Goal: Information Seeking & Learning: Learn about a topic

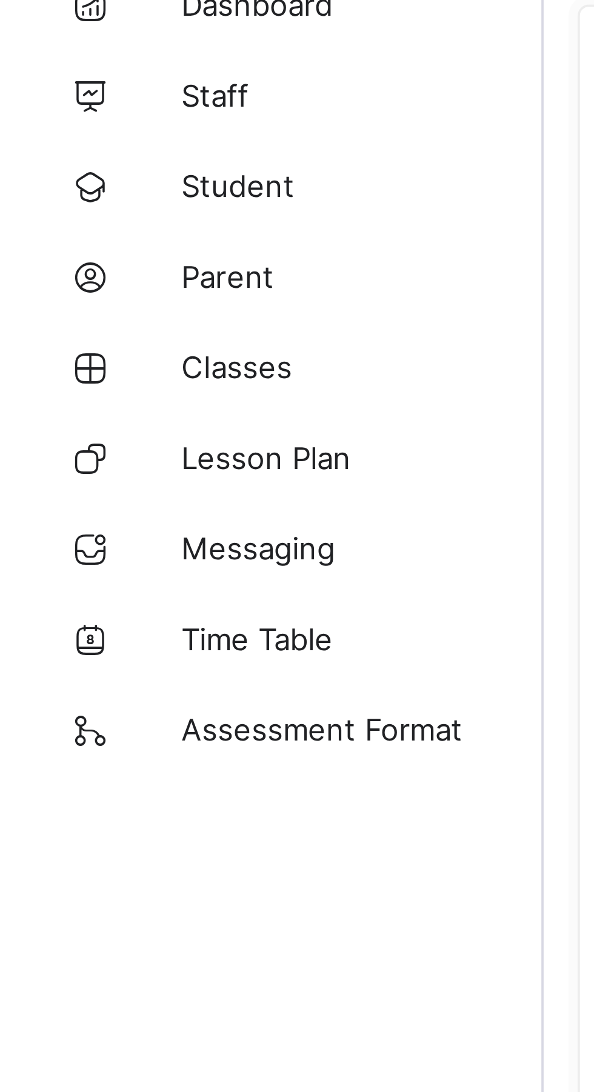
click at [55, 151] on link "Parent" at bounding box center [72, 145] width 145 height 24
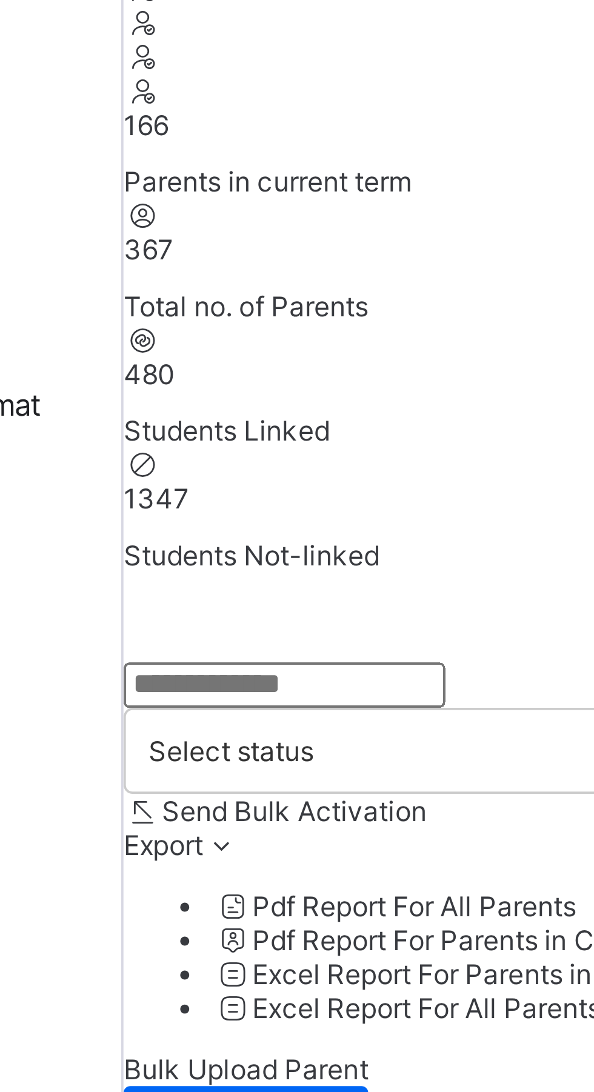
click at [192, 231] on input "text" at bounding box center [188, 342] width 86 height 12
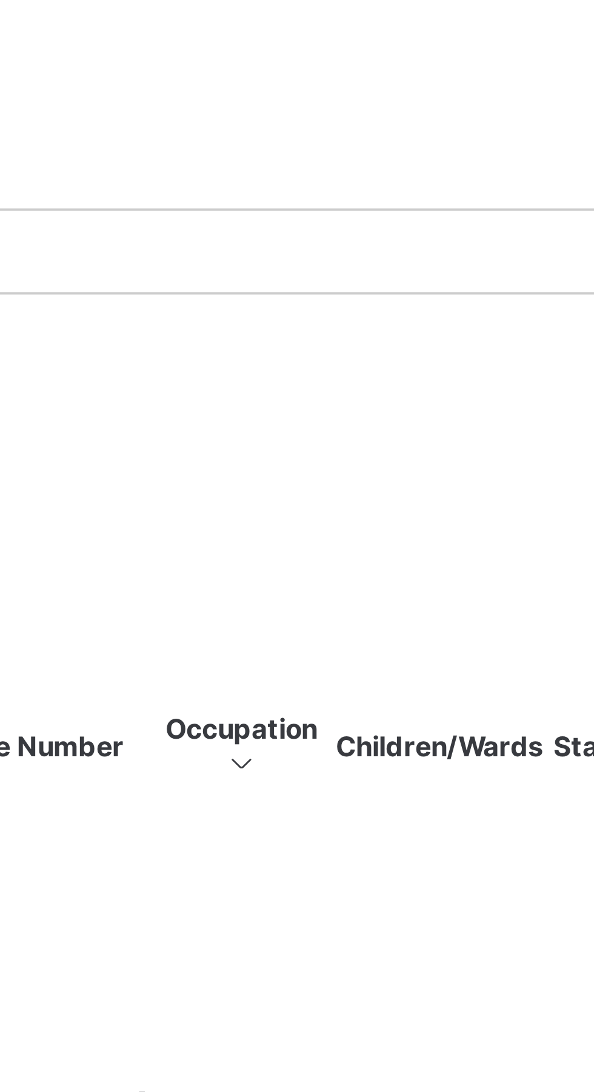
type input "*******"
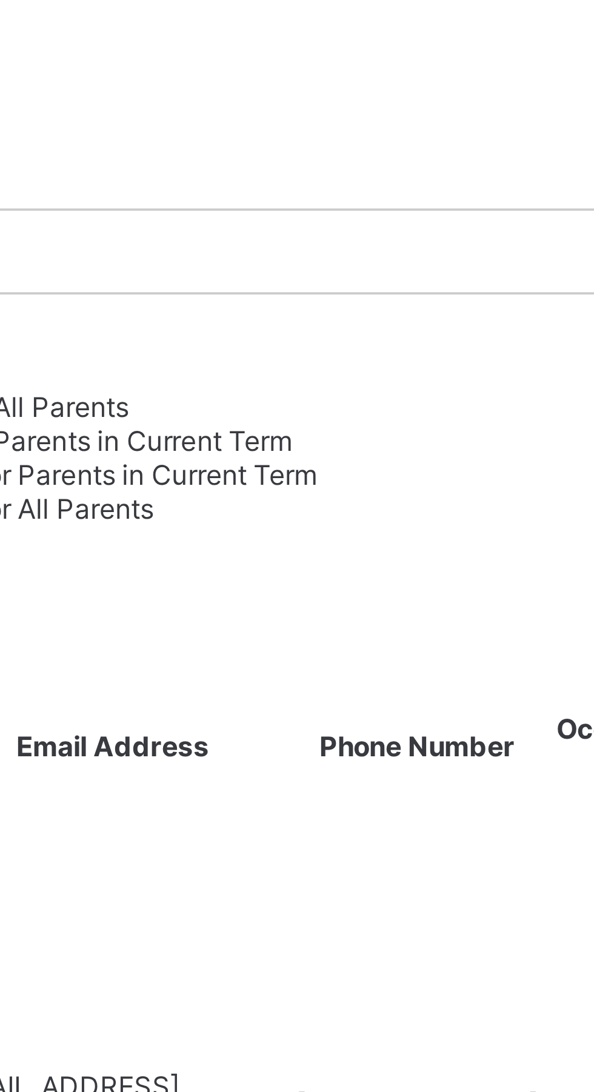
click at [268, 231] on div "******* Select status Send Bulk Activation Export Pdf Report For All Parents Pd…" at bounding box center [369, 402] width 448 height 133
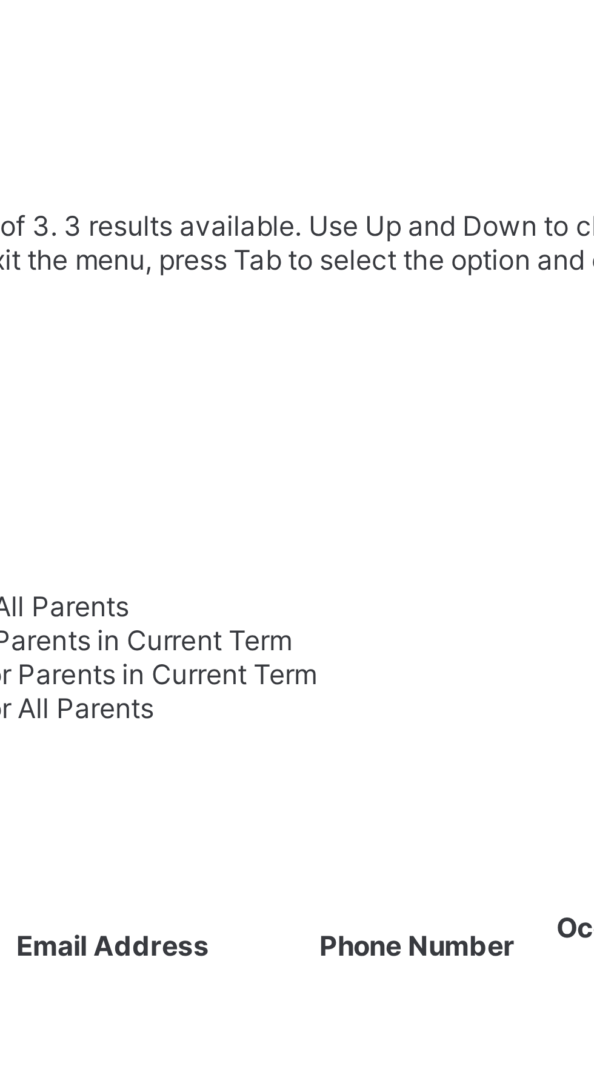
click at [317, 231] on div "All" at bounding box center [369, 419] width 448 height 9
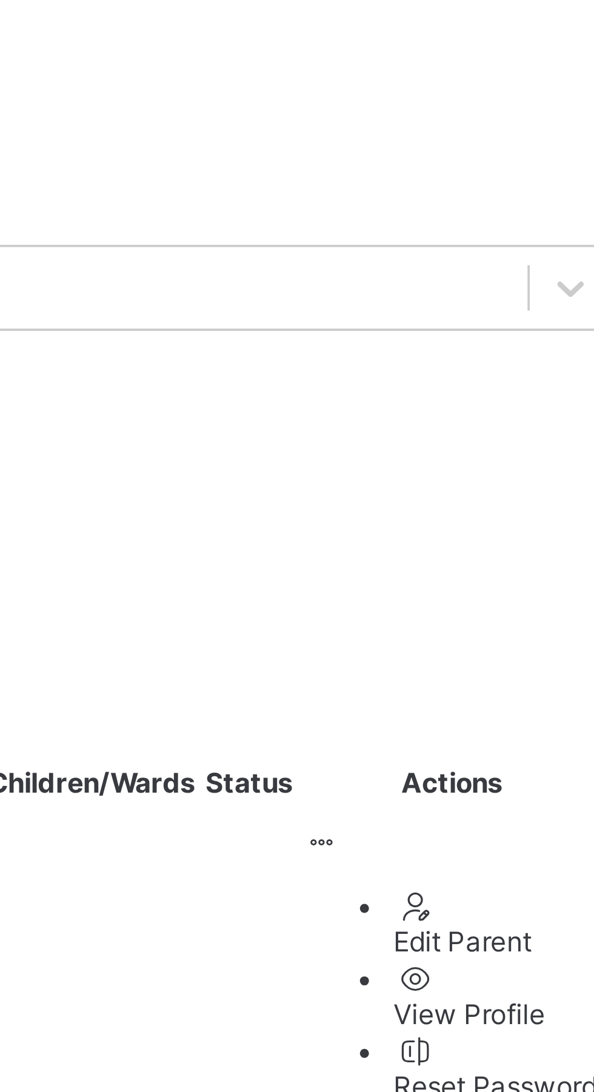
click at [482, 231] on div at bounding box center [455, 587] width 56 height 0
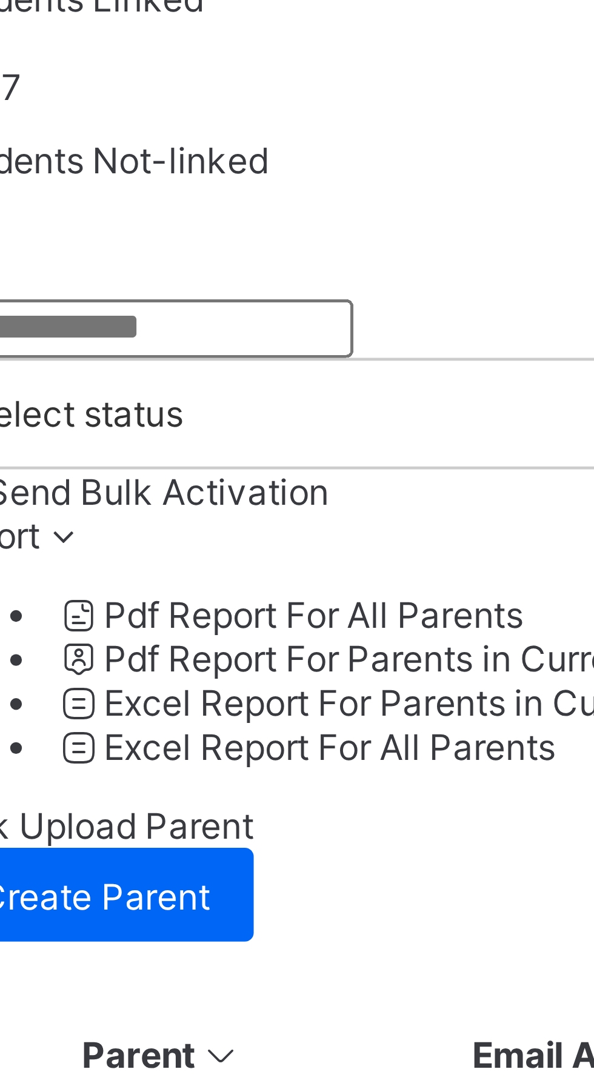
click at [185, 231] on input "text" at bounding box center [188, 342] width 86 height 12
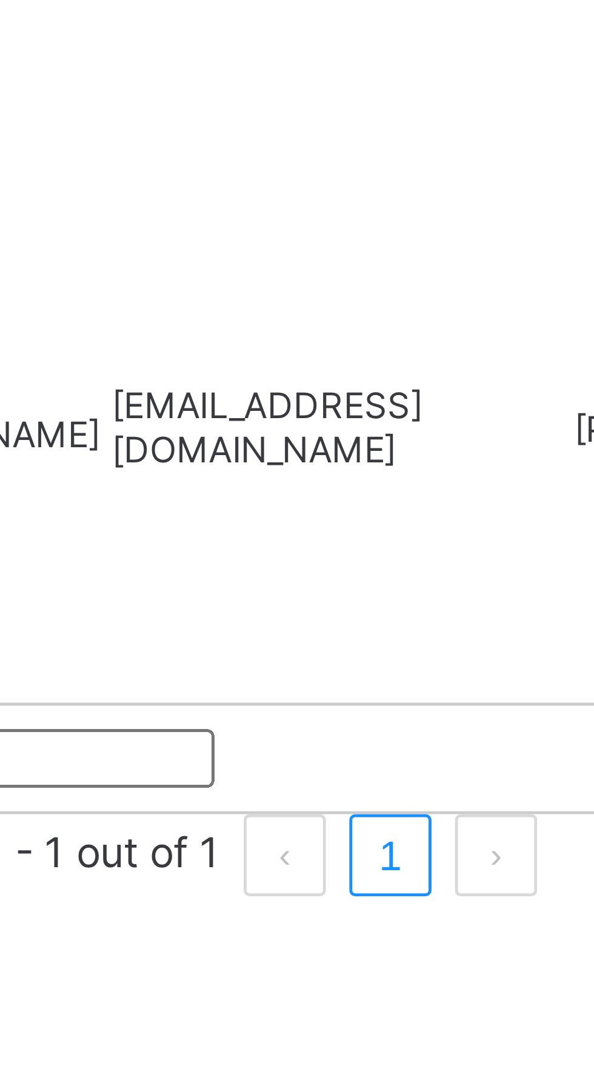
type input "*******"
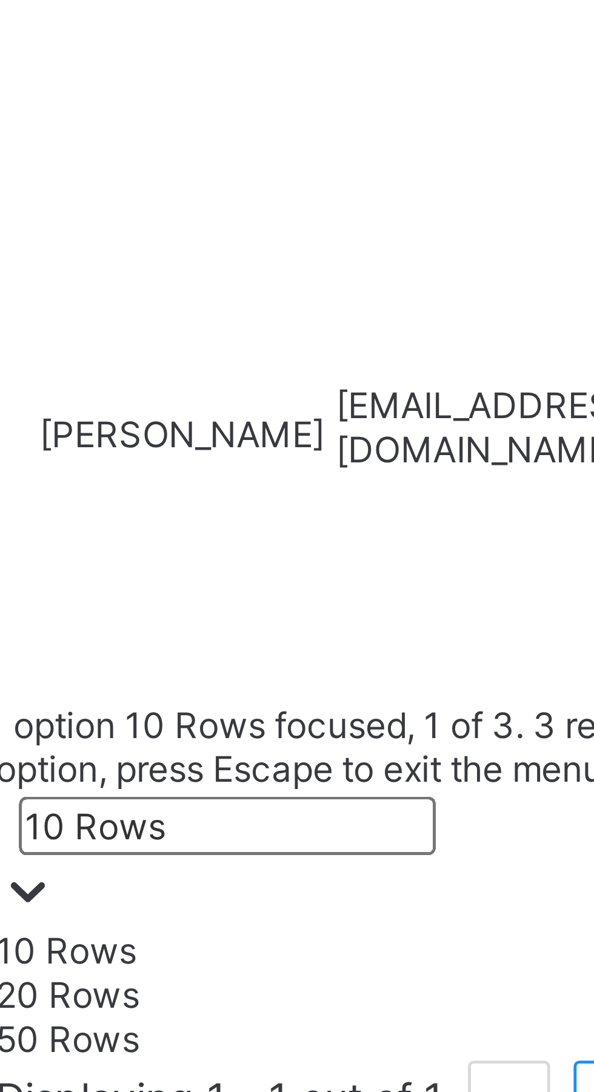
click at [196, 231] on div "10 Rows" at bounding box center [369, 695] width 448 height 9
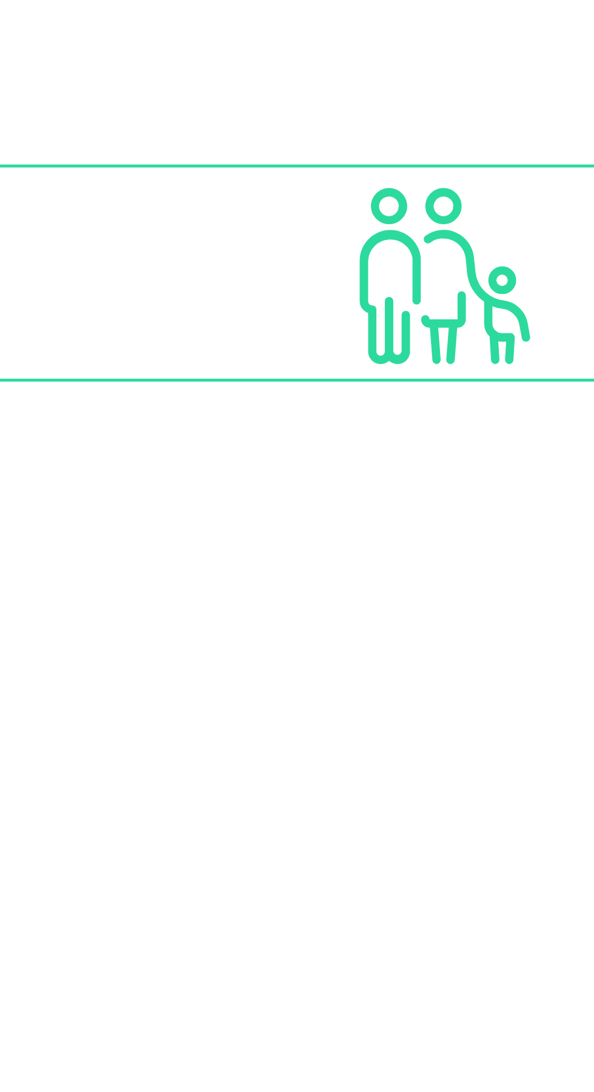
click at [222, 202] on span "Parents in current term" at bounding box center [183, 206] width 77 height 9
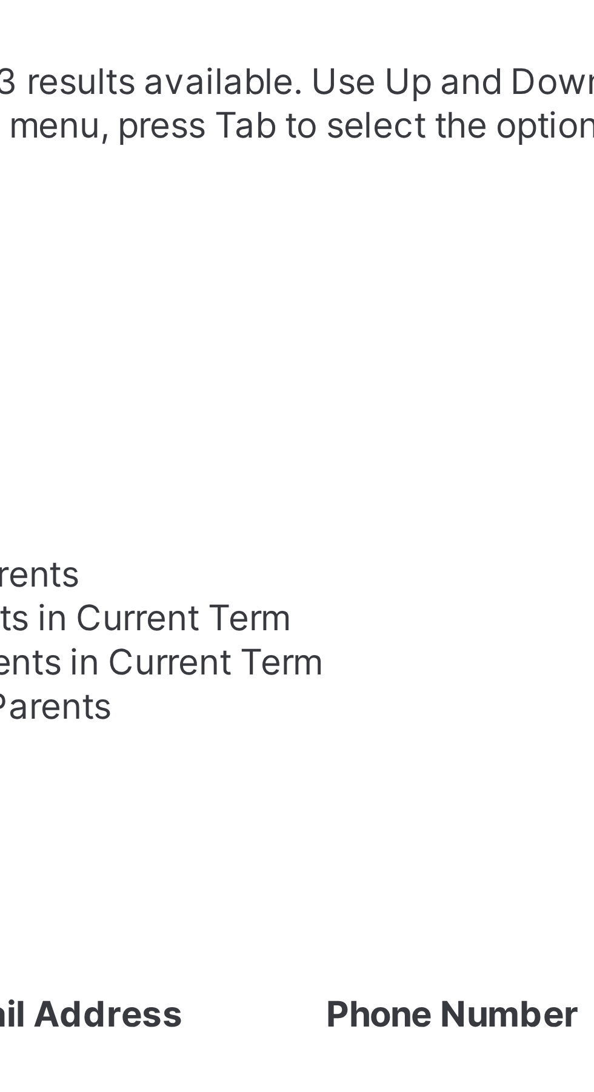
click at [321, 231] on div "Inactive" at bounding box center [369, 410] width 448 height 9
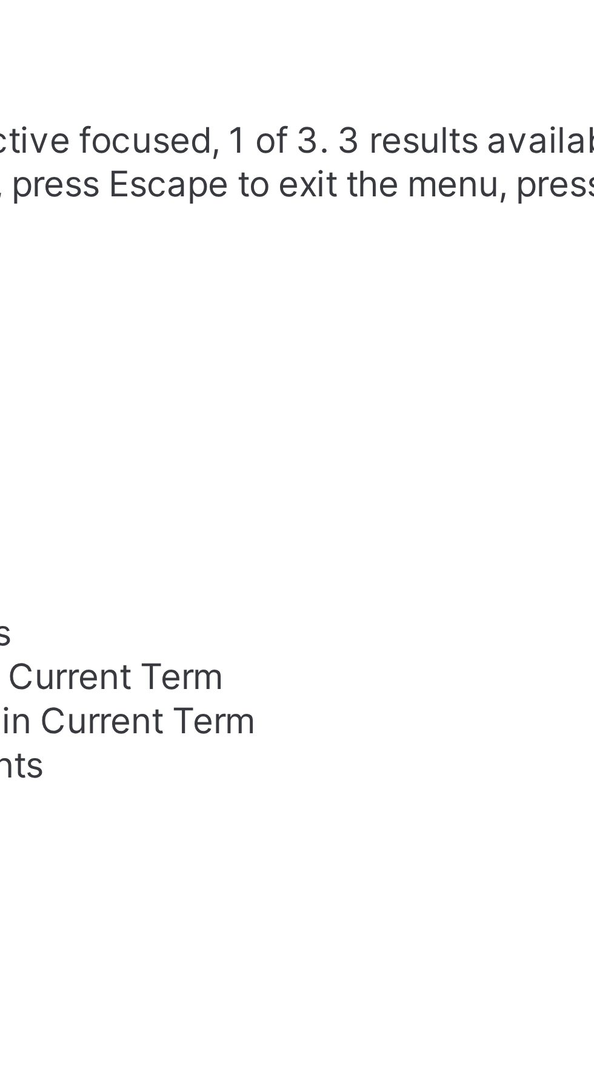
click at [316, 231] on div "All" at bounding box center [369, 419] width 448 height 9
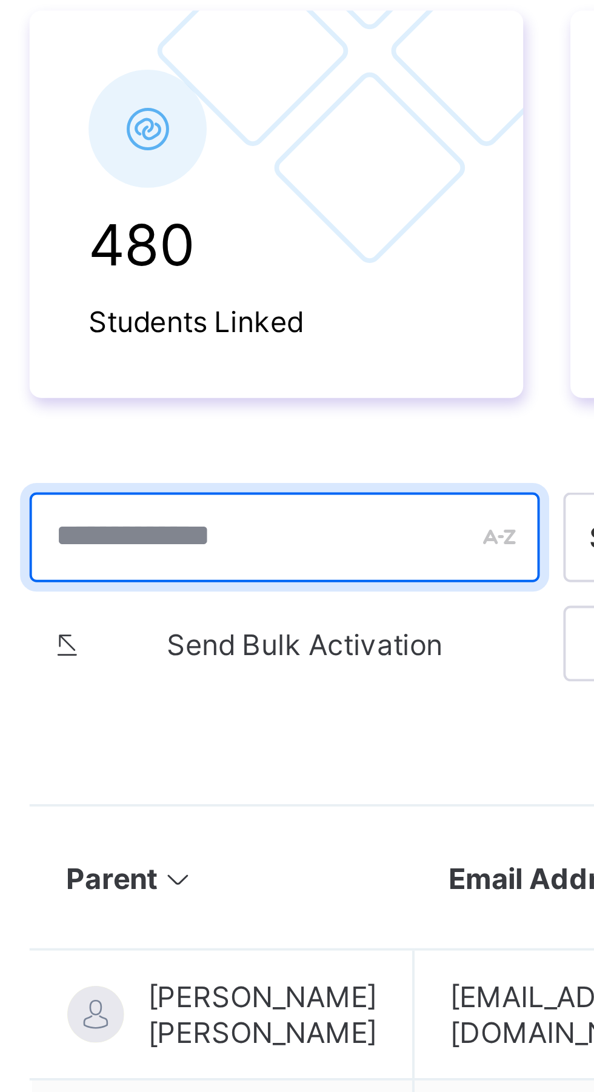
click at [194, 365] on input "text" at bounding box center [232, 362] width 131 height 23
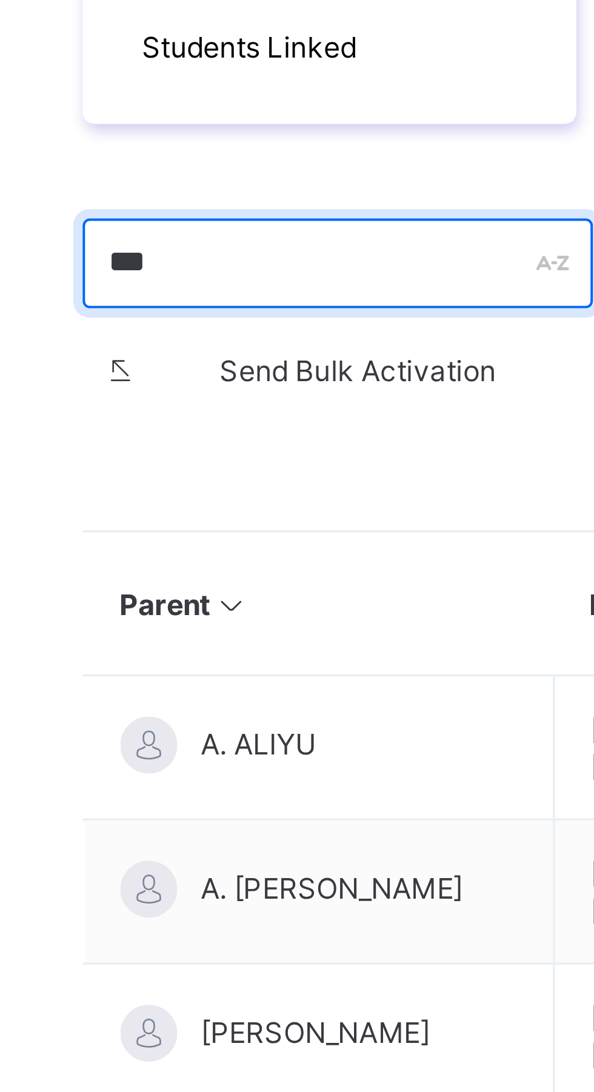
type input "*******"
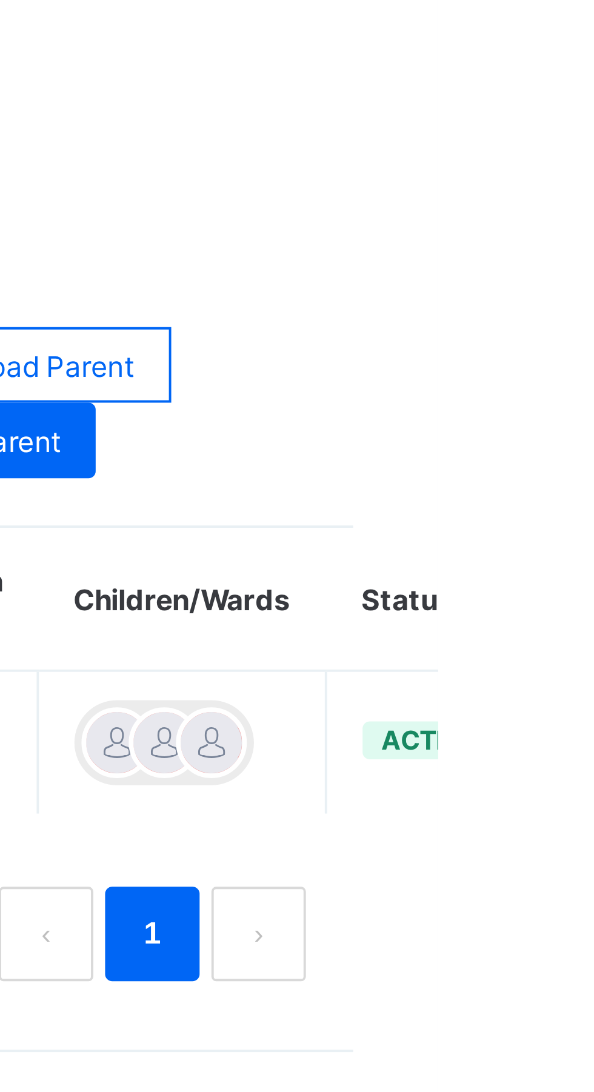
click at [532, 448] on th "Children/Wards" at bounding box center [528, 449] width 74 height 37
click at [543, 451] on th "Children/Wards" at bounding box center [528, 449] width 74 height 37
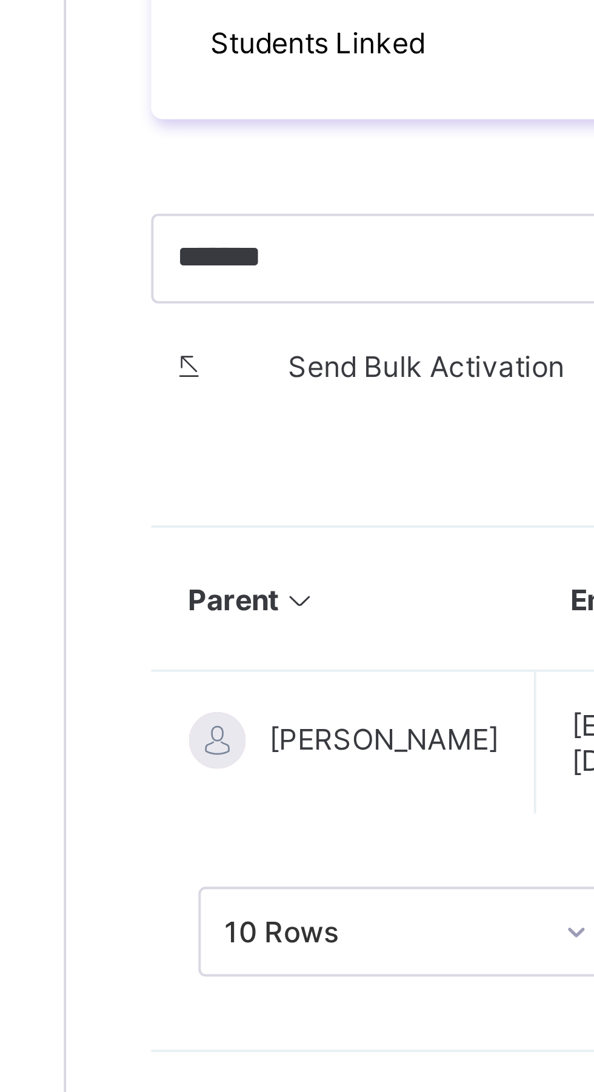
click at [208, 486] on span "[PERSON_NAME]" at bounding box center [227, 485] width 59 height 9
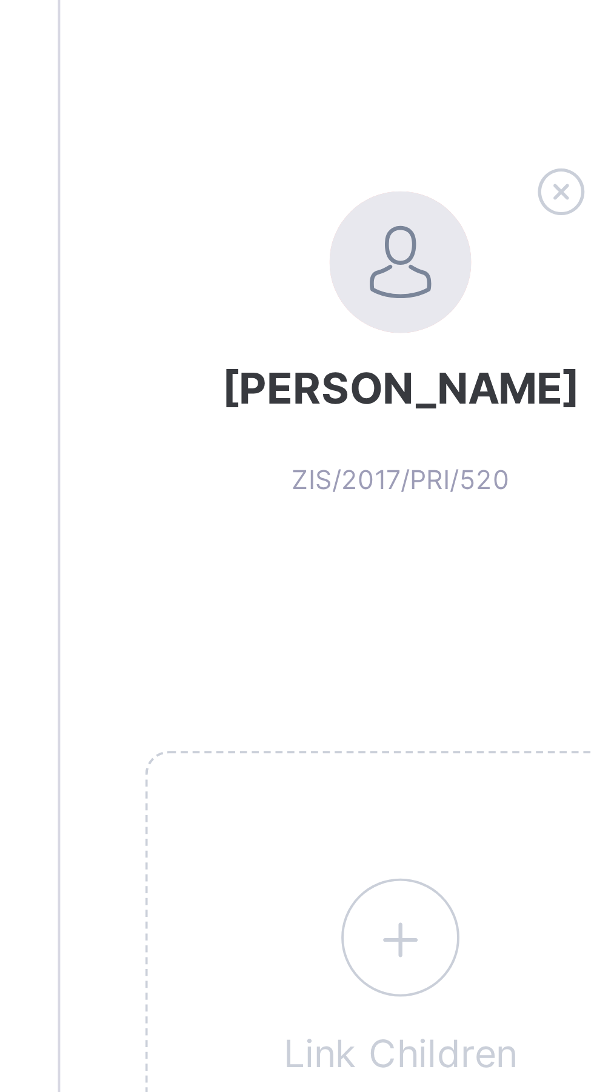
click at [213, 401] on span "[PERSON_NAME]" at bounding box center [232, 394] width 107 height 13
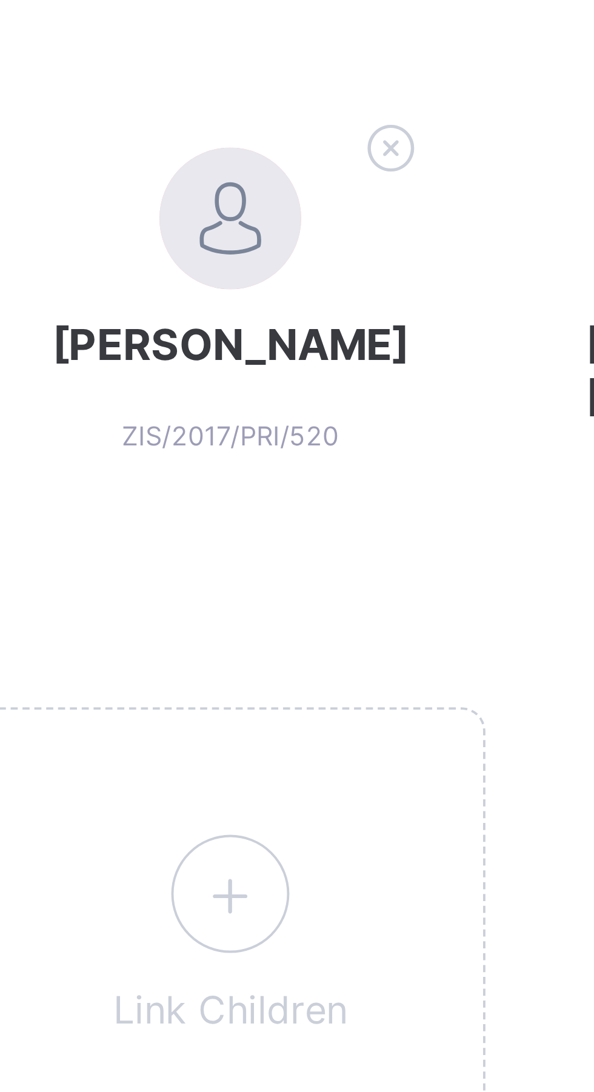
click at [224, 401] on span "[PERSON_NAME]" at bounding box center [232, 394] width 107 height 13
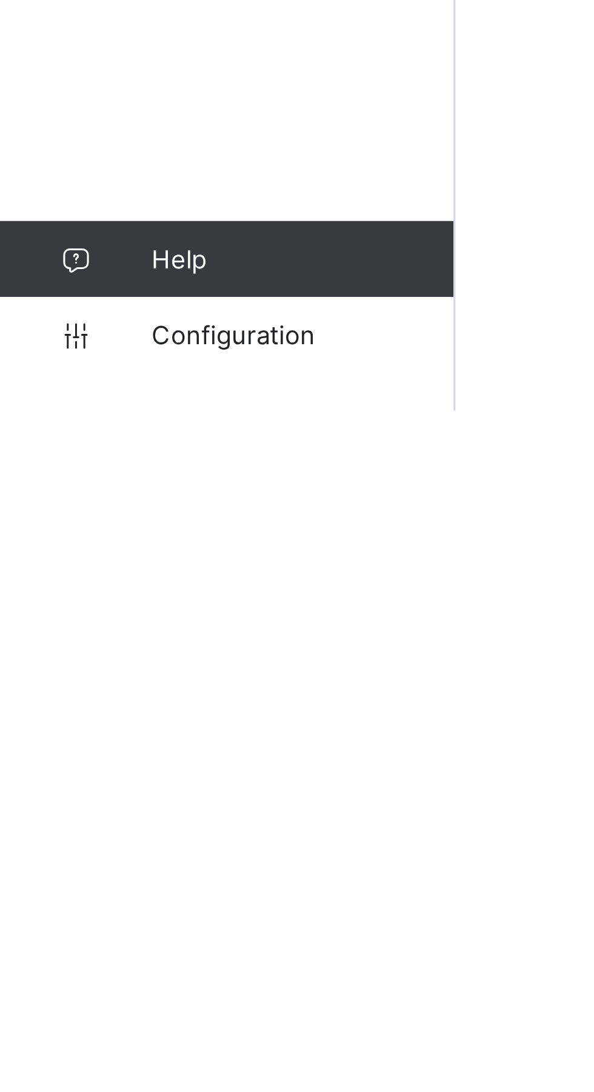
click at [58, 1080] on link "Configuration" at bounding box center [72, 1067] width 145 height 24
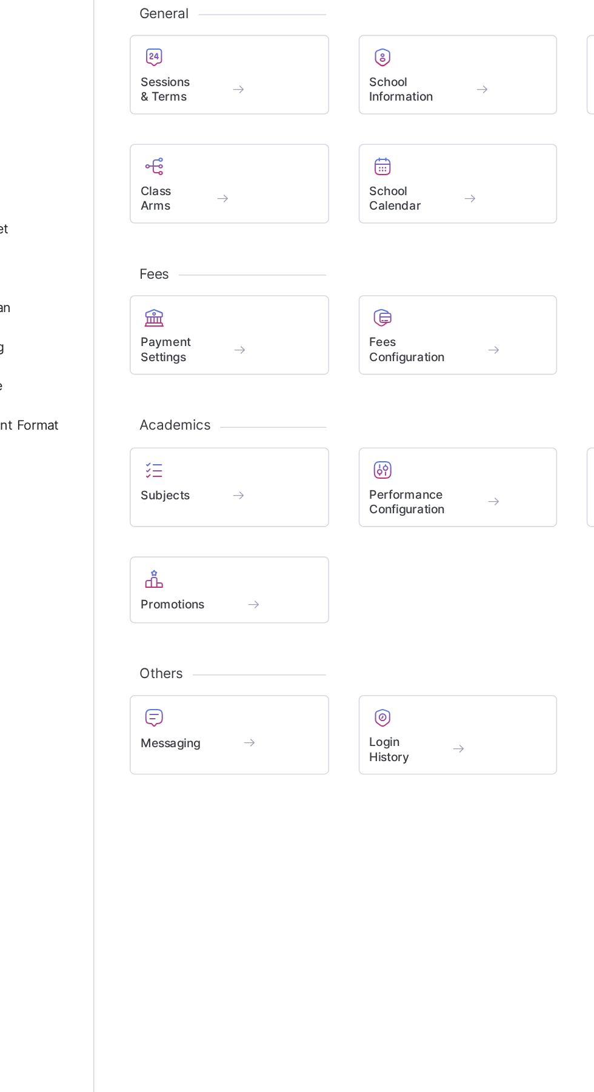
click at [196, 454] on span "Promotions" at bounding box center [193, 449] width 39 height 9
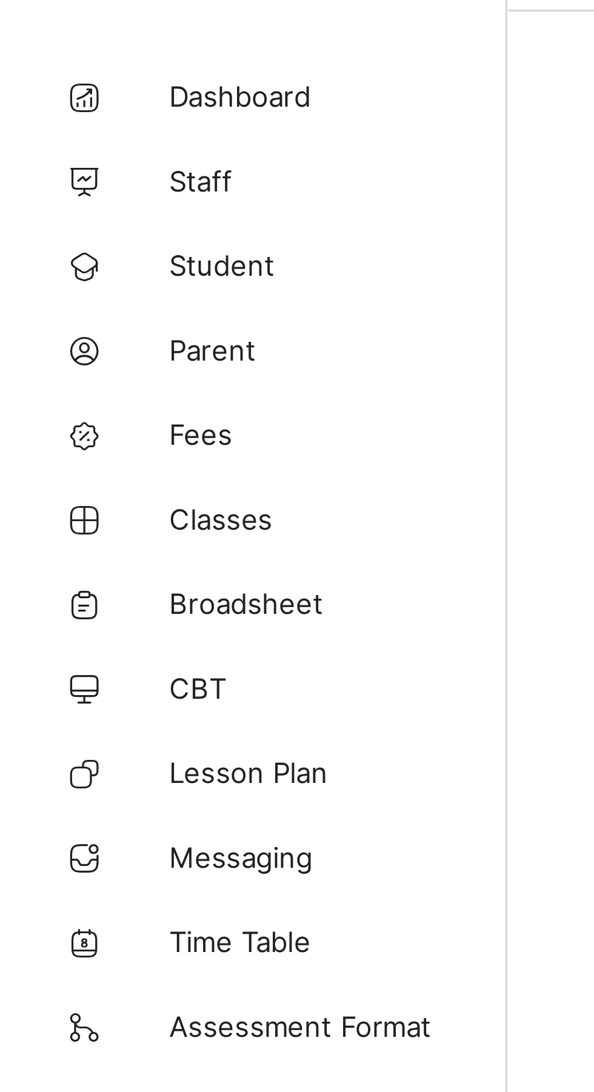
click at [44, 188] on link "Classes" at bounding box center [72, 194] width 145 height 24
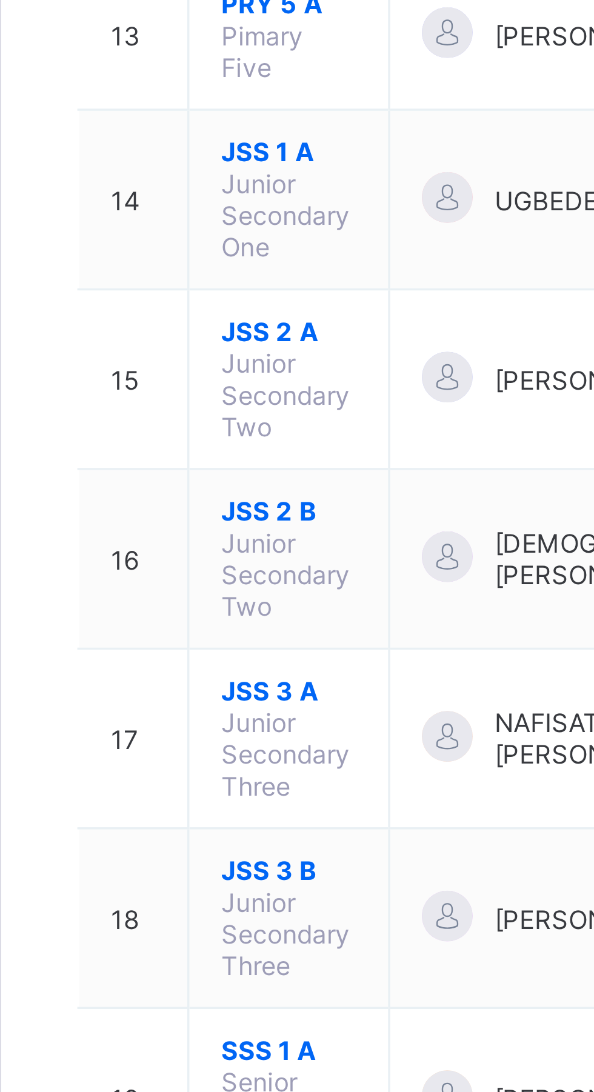
click at [215, 988] on span "SSS 1 A" at bounding box center [227, 992] width 39 height 9
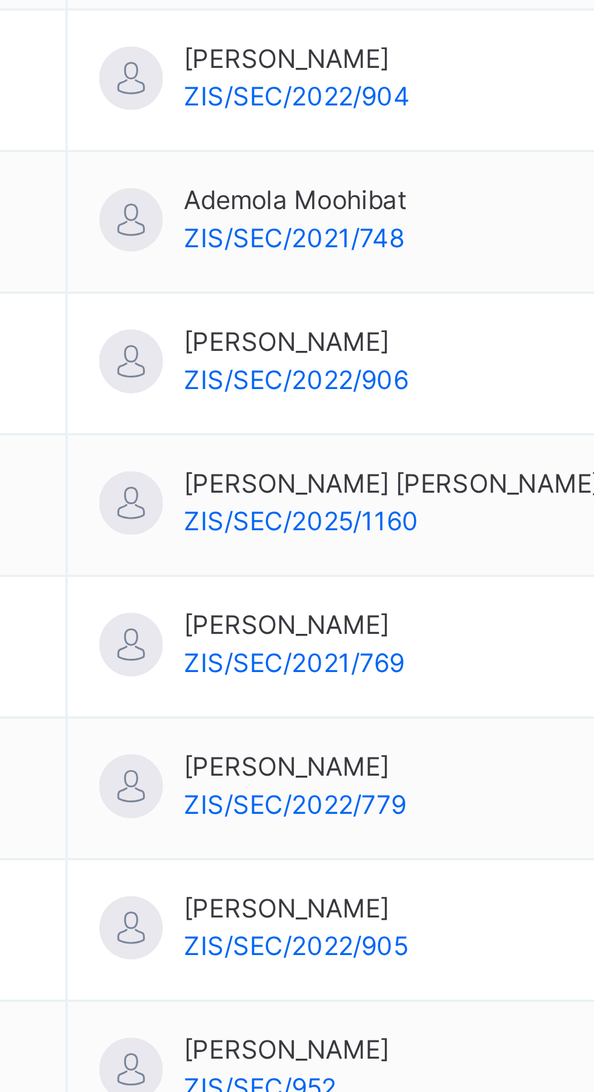
click at [275, 680] on span "Ademola Moohibat" at bounding box center [282, 674] width 64 height 11
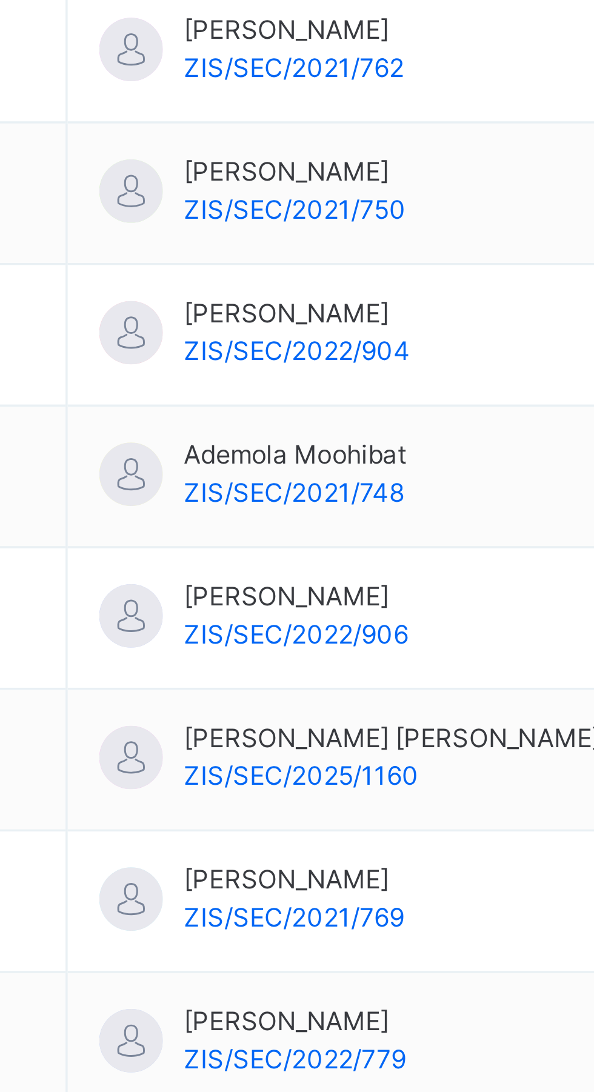
click at [277, 679] on span "Ademola Moohibat" at bounding box center [282, 674] width 64 height 11
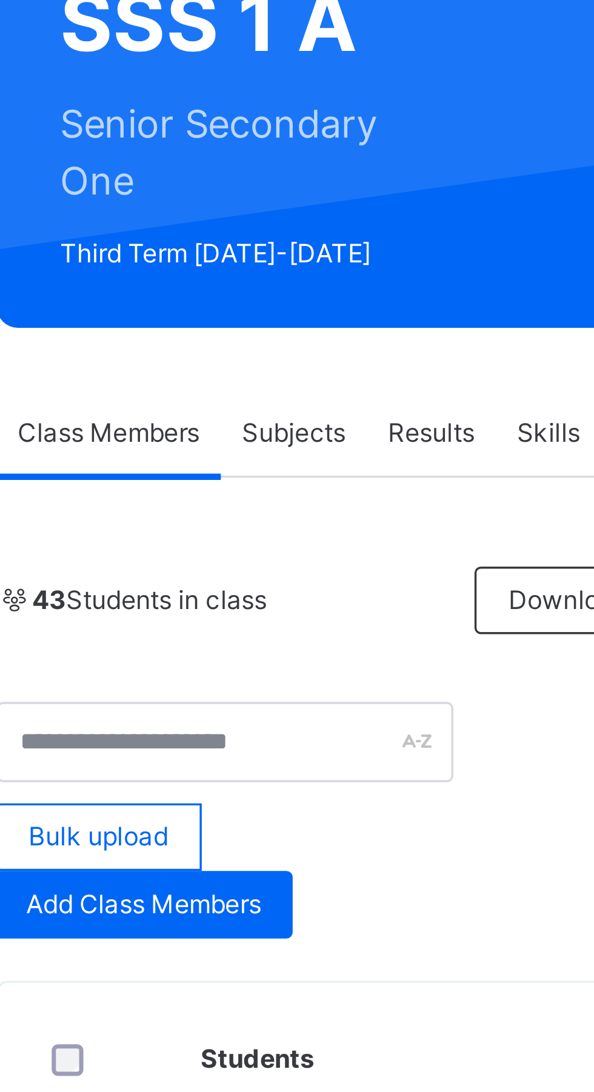
click at [298, 254] on span "Results" at bounding box center [291, 256] width 25 height 11
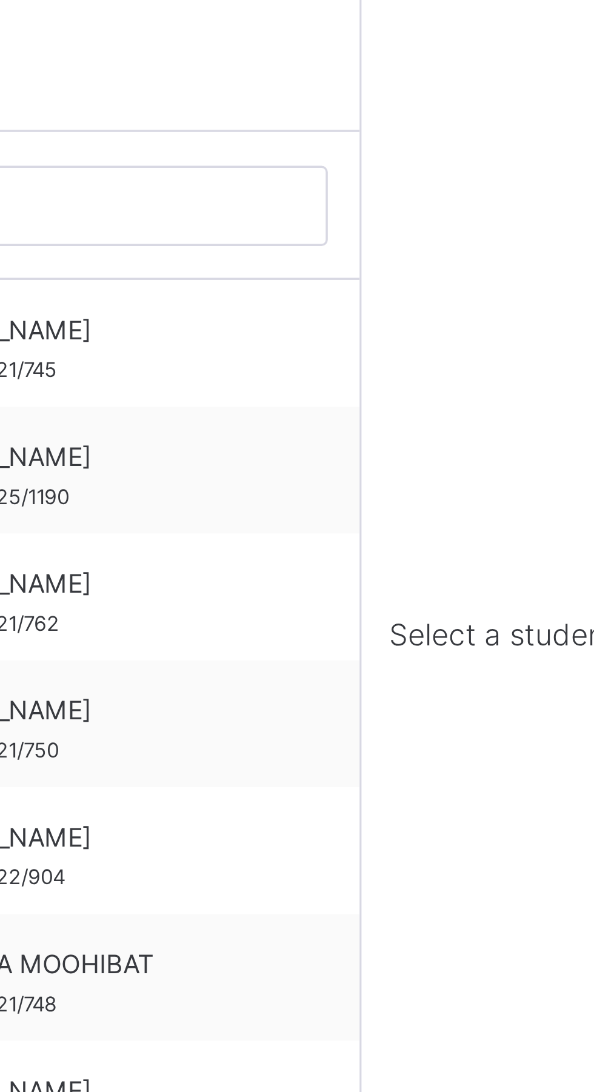
click at [260, 620] on span "ADEMOLA MOOHIBAT" at bounding box center [255, 618] width 108 height 11
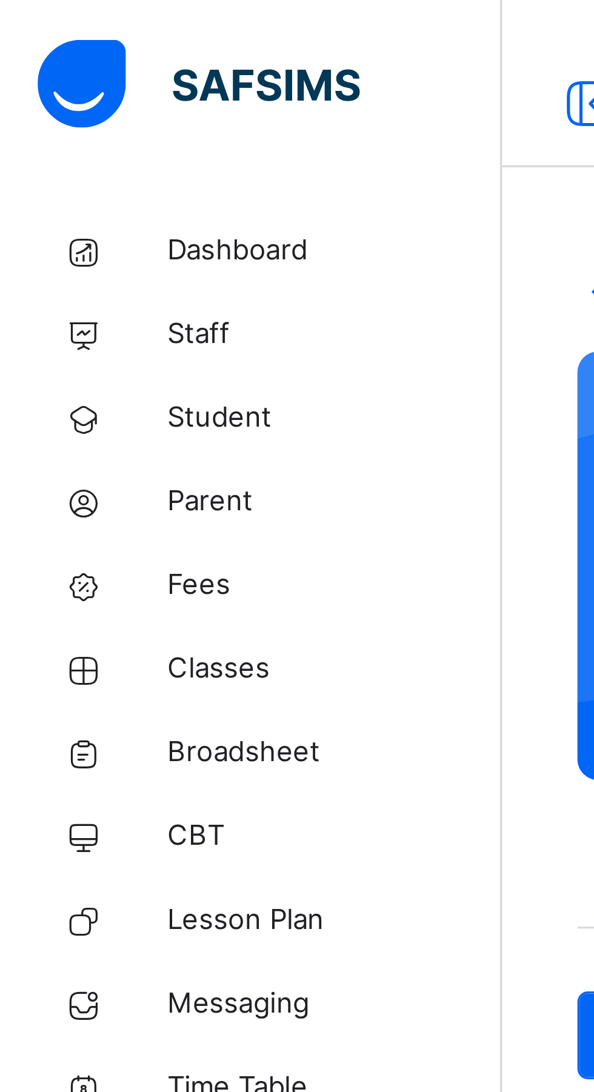
click at [51, 76] on span "Dashboard" at bounding box center [96, 73] width 97 height 12
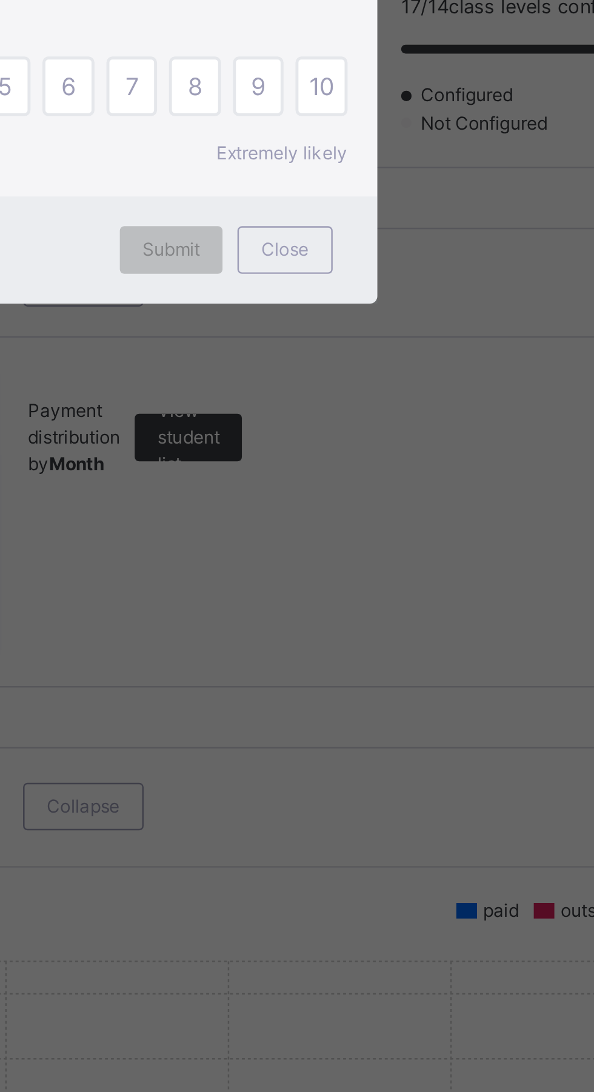
click at [436, 502] on div "×" at bounding box center [431, 488] width 12 height 25
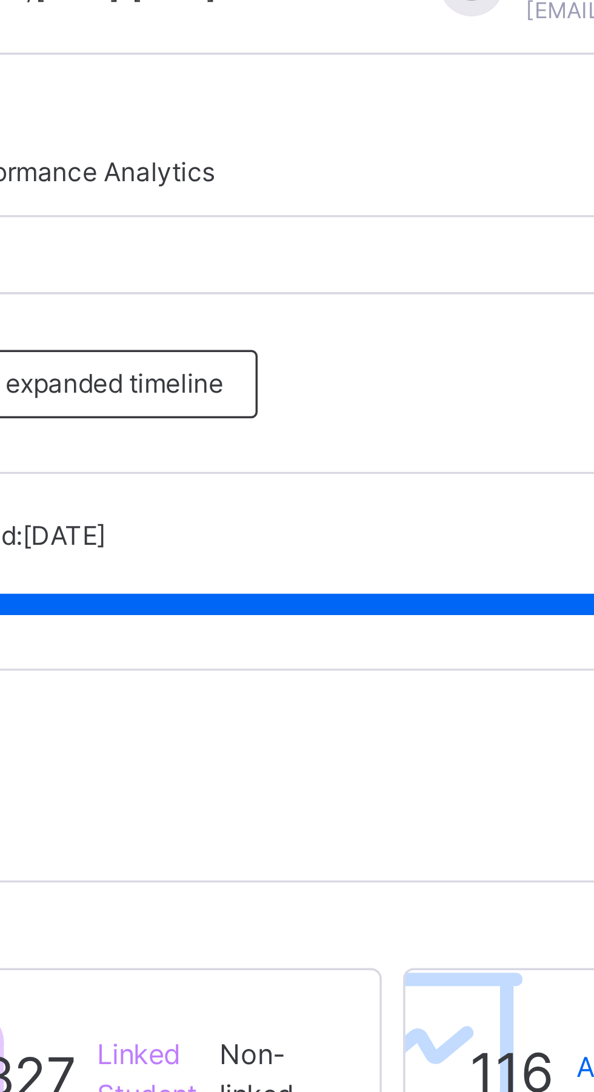
click at [372, 80] on span "Performance Analytics" at bounding box center [353, 81] width 77 height 11
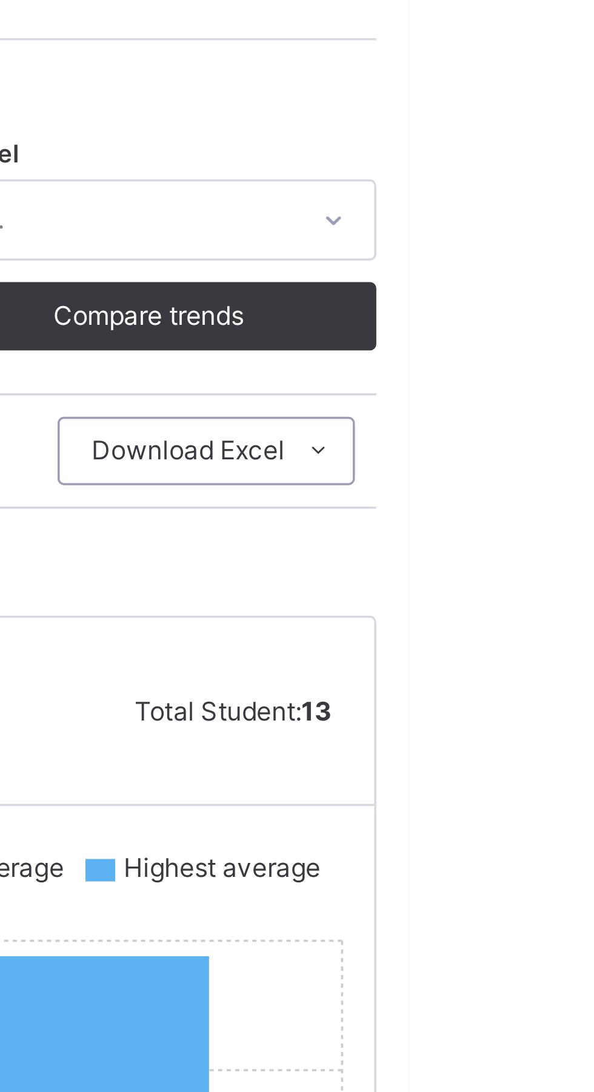
click at [565, 207] on icon at bounding box center [568, 211] width 9 height 10
click at [490, 290] on div "P School Pre-school Total Student: 13" at bounding box center [369, 284] width 429 height 53
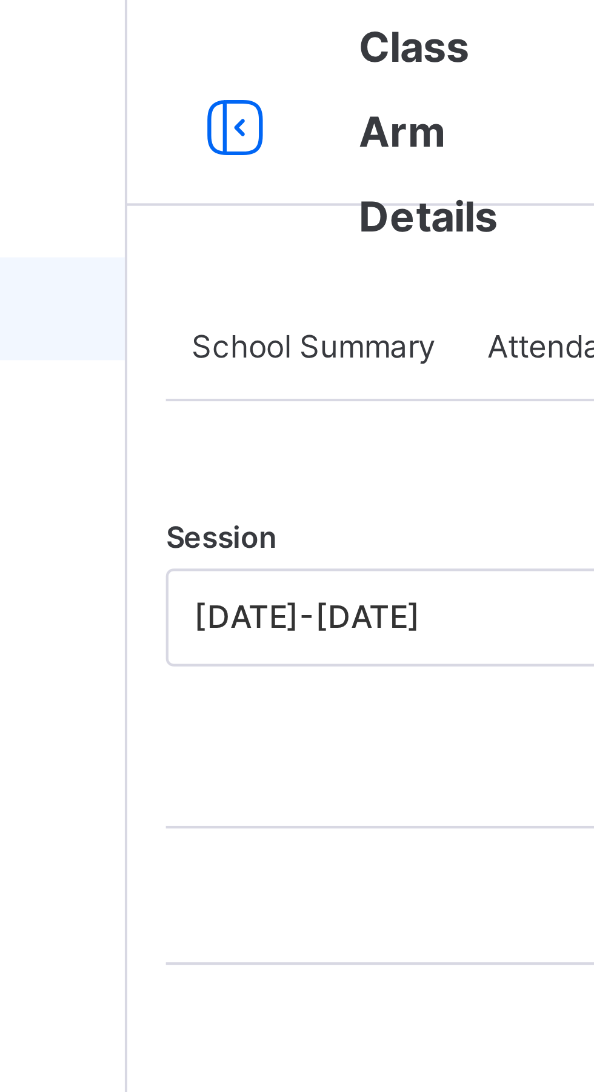
click at [177, 82] on span "School Summary" at bounding box center [190, 81] width 58 height 11
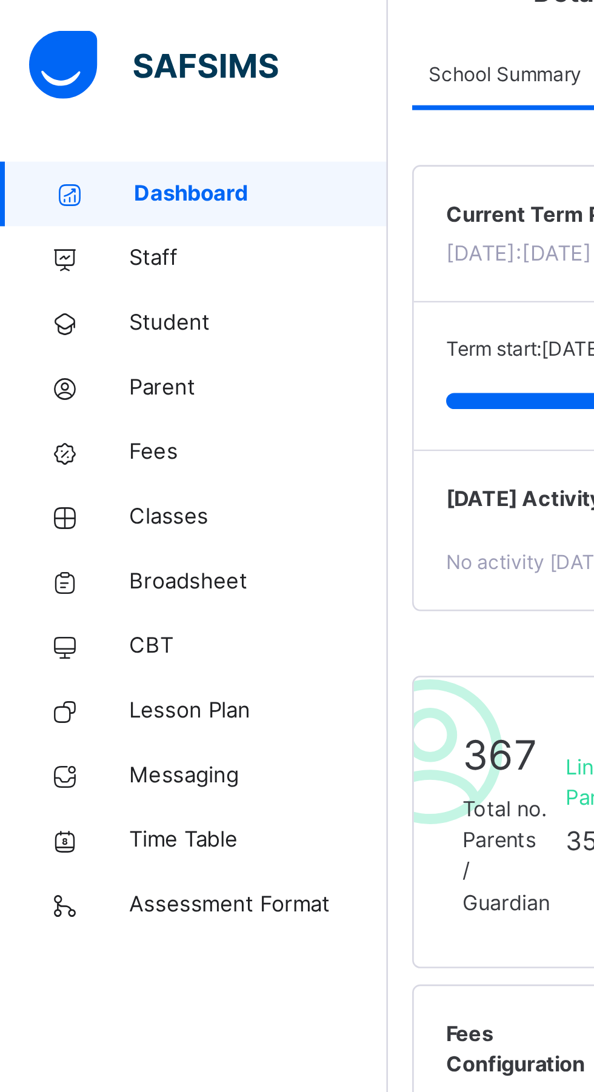
scroll to position [53, 0]
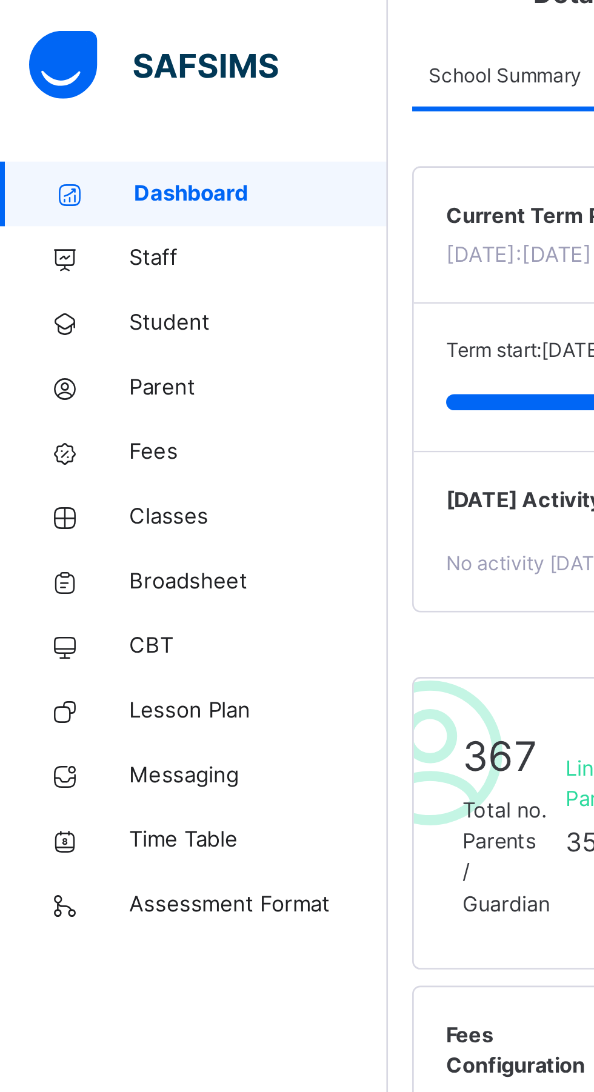
click at [57, 27] on img at bounding box center [57, 24] width 93 height 25
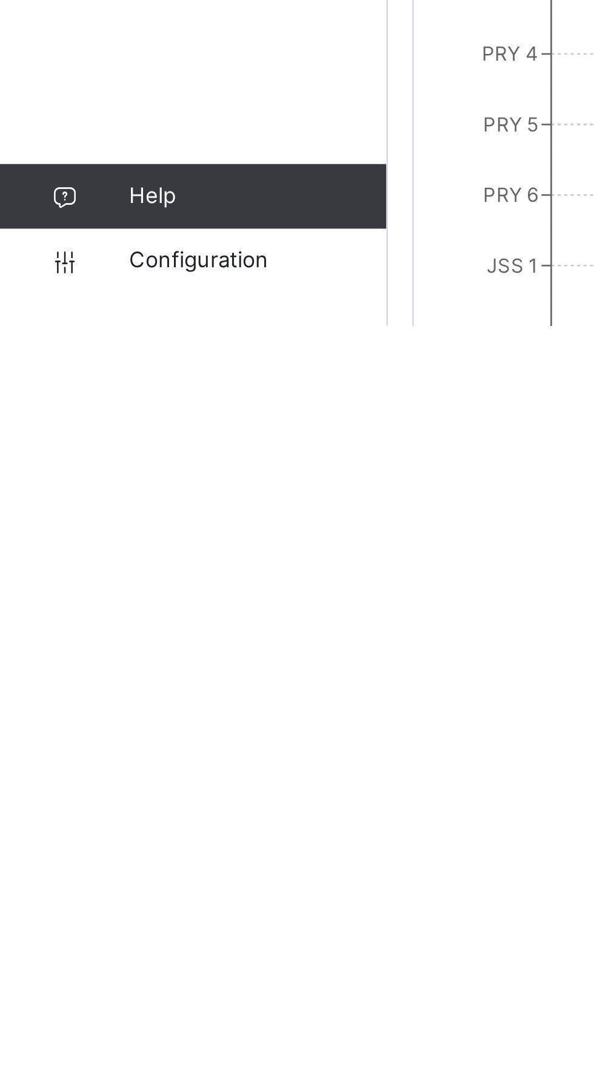
scroll to position [262, 0]
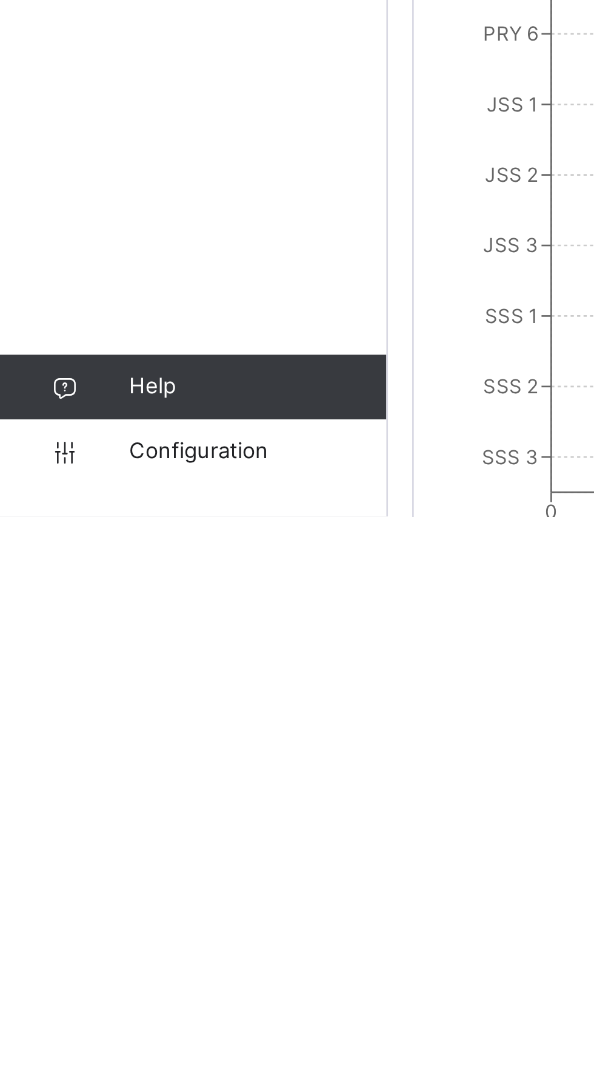
click at [42, 1048] on icon at bounding box center [24, 1043] width 48 height 9
click at [62, 1049] on span "Help" at bounding box center [96, 1043] width 96 height 12
click at [20, 1048] on icon at bounding box center [24, 1043] width 48 height 9
click at [54, 1074] on span "Configuration" at bounding box center [96, 1067] width 96 height 12
